Goal: Information Seeking & Learning: Learn about a topic

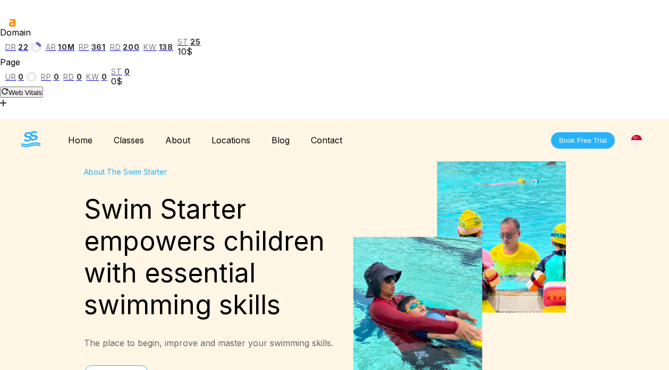
click at [282, 135] on link "Blog" at bounding box center [280, 140] width 39 height 11
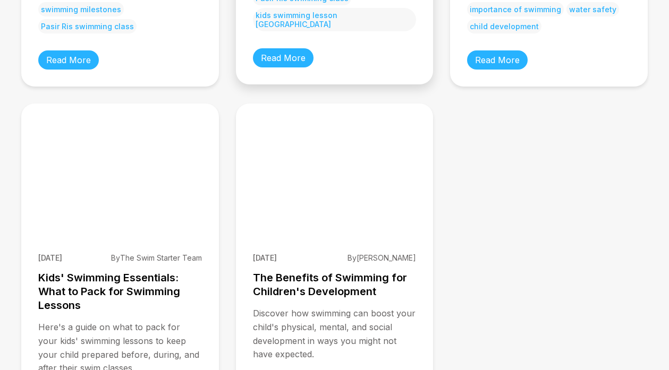
scroll to position [661, 0]
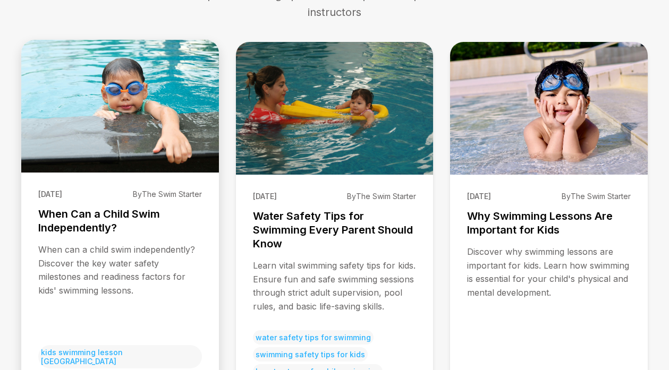
scroll to position [247, 0]
